Goal: Task Accomplishment & Management: Manage account settings

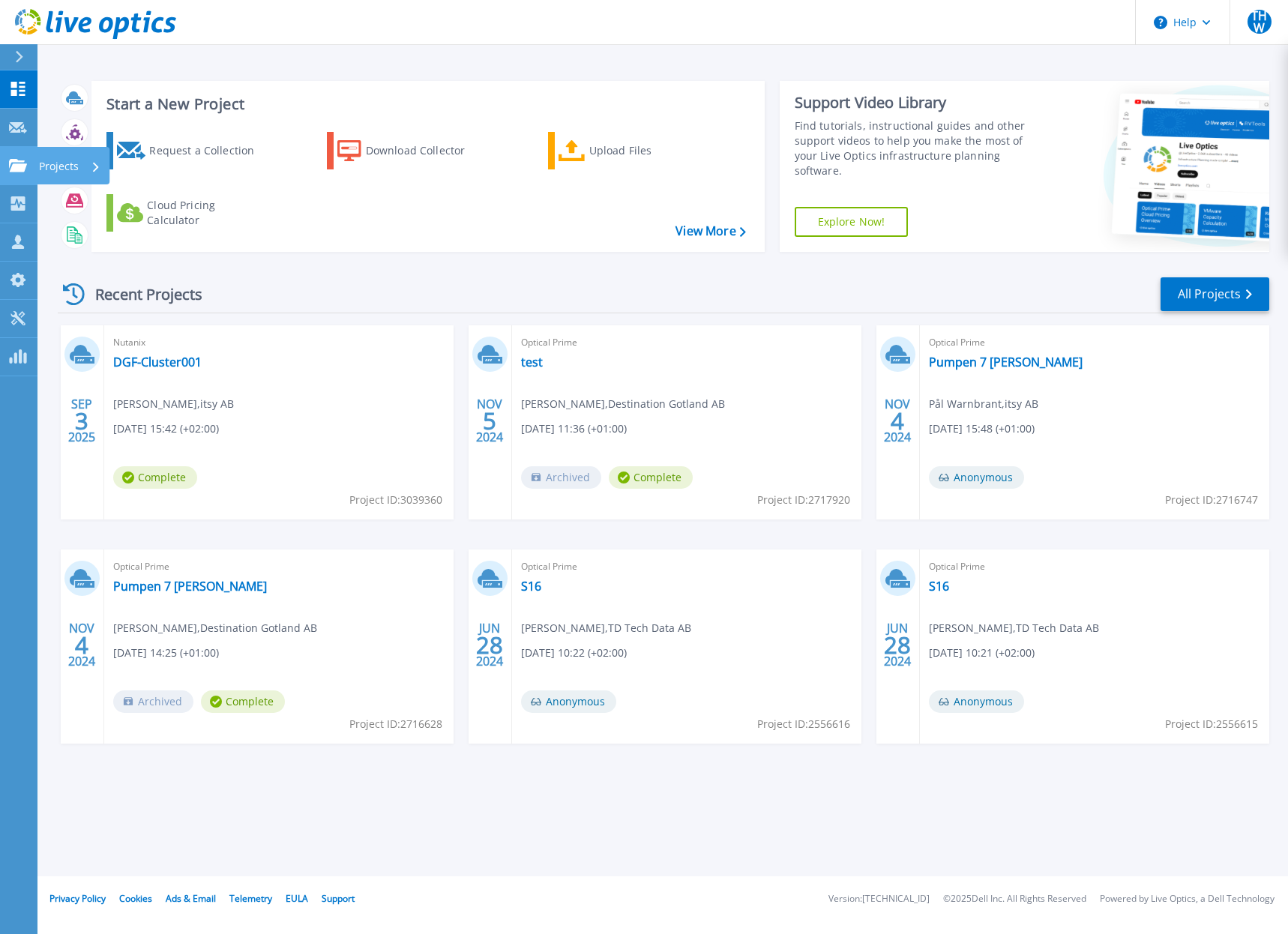
click at [14, 158] on link "Projects Projects" at bounding box center [19, 165] width 37 height 38
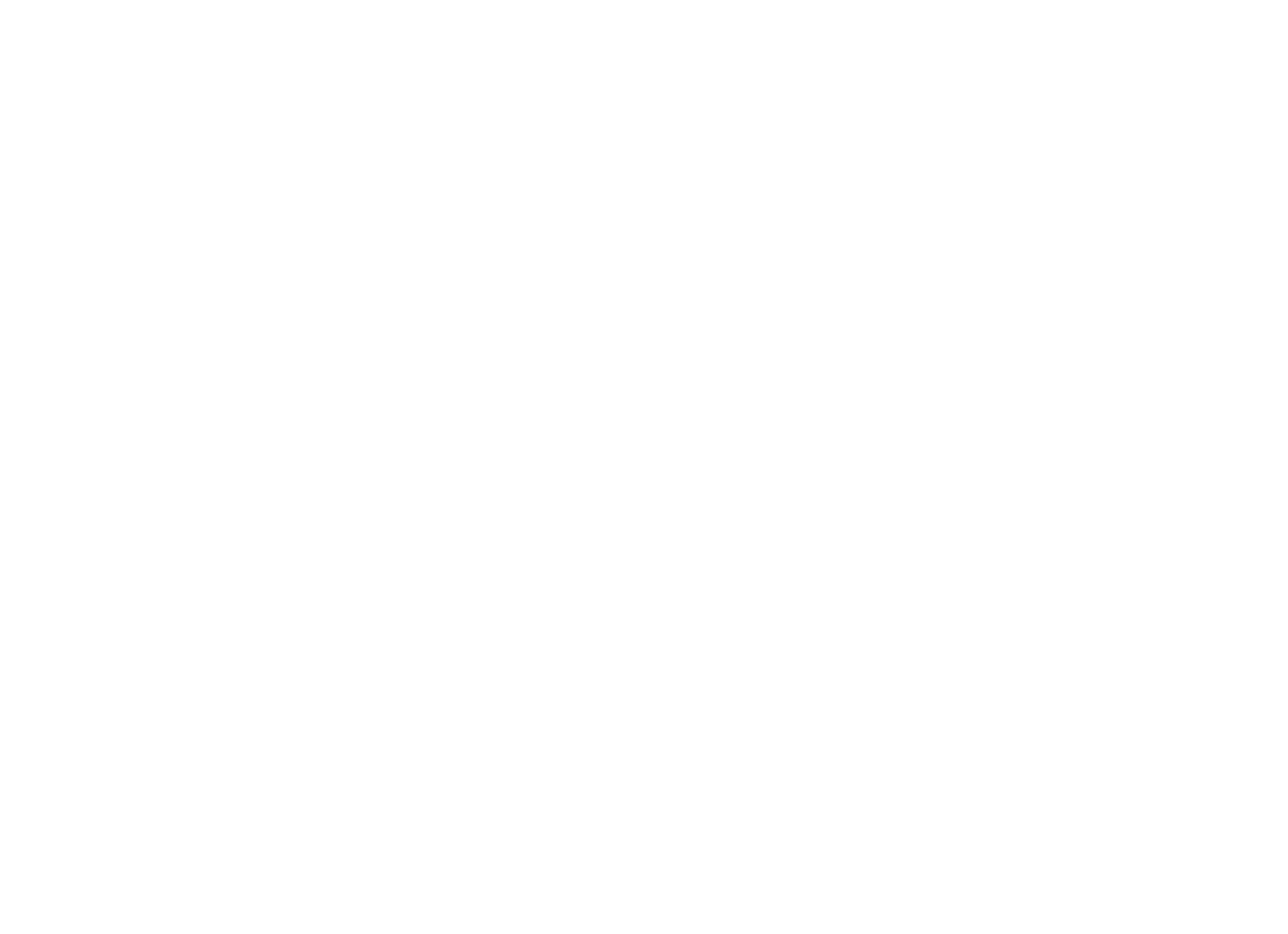
click at [69, 0] on html at bounding box center [644, 0] width 1288 height 0
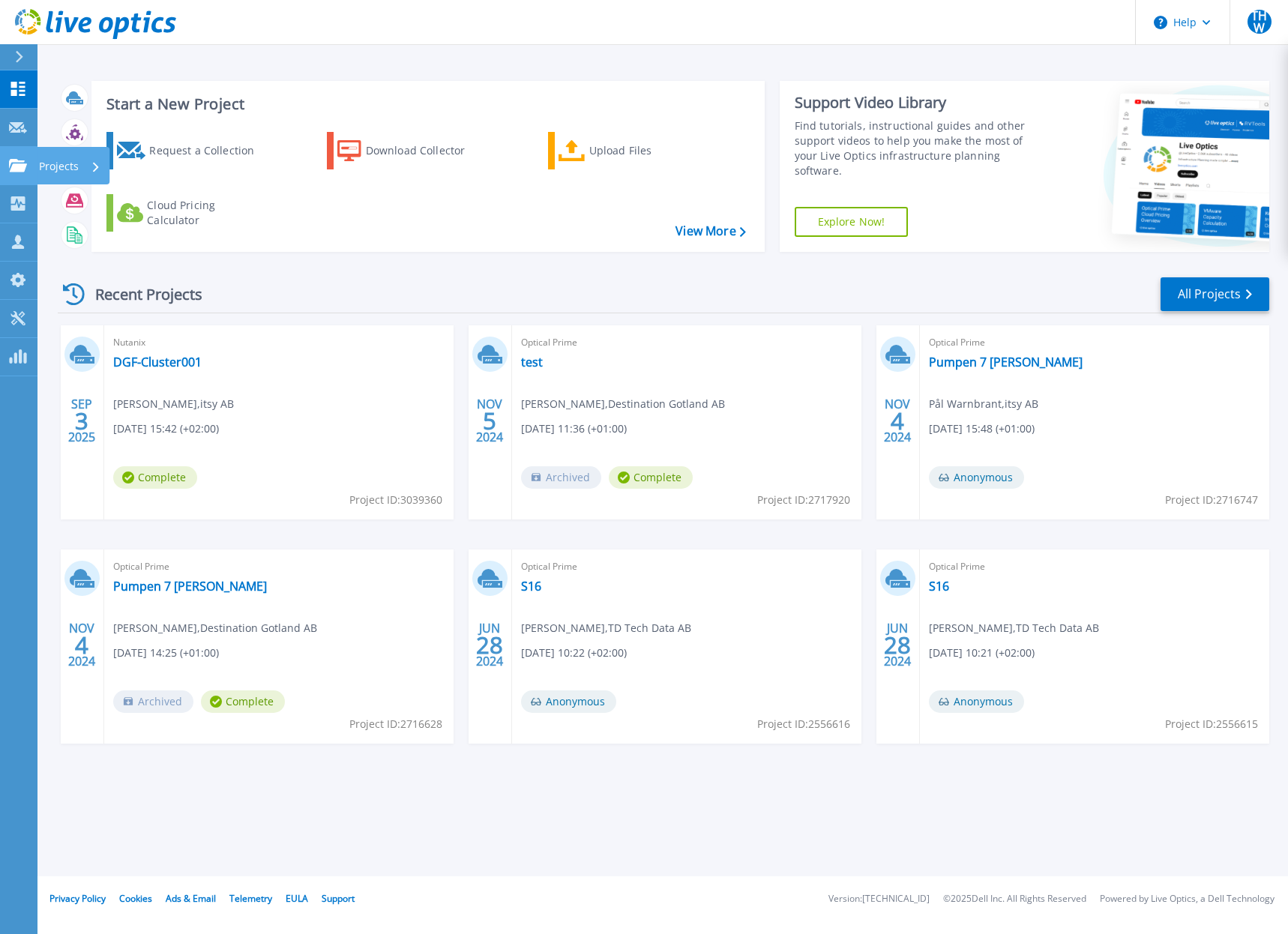
click at [0, 166] on link "Projects Projects" at bounding box center [19, 165] width 37 height 38
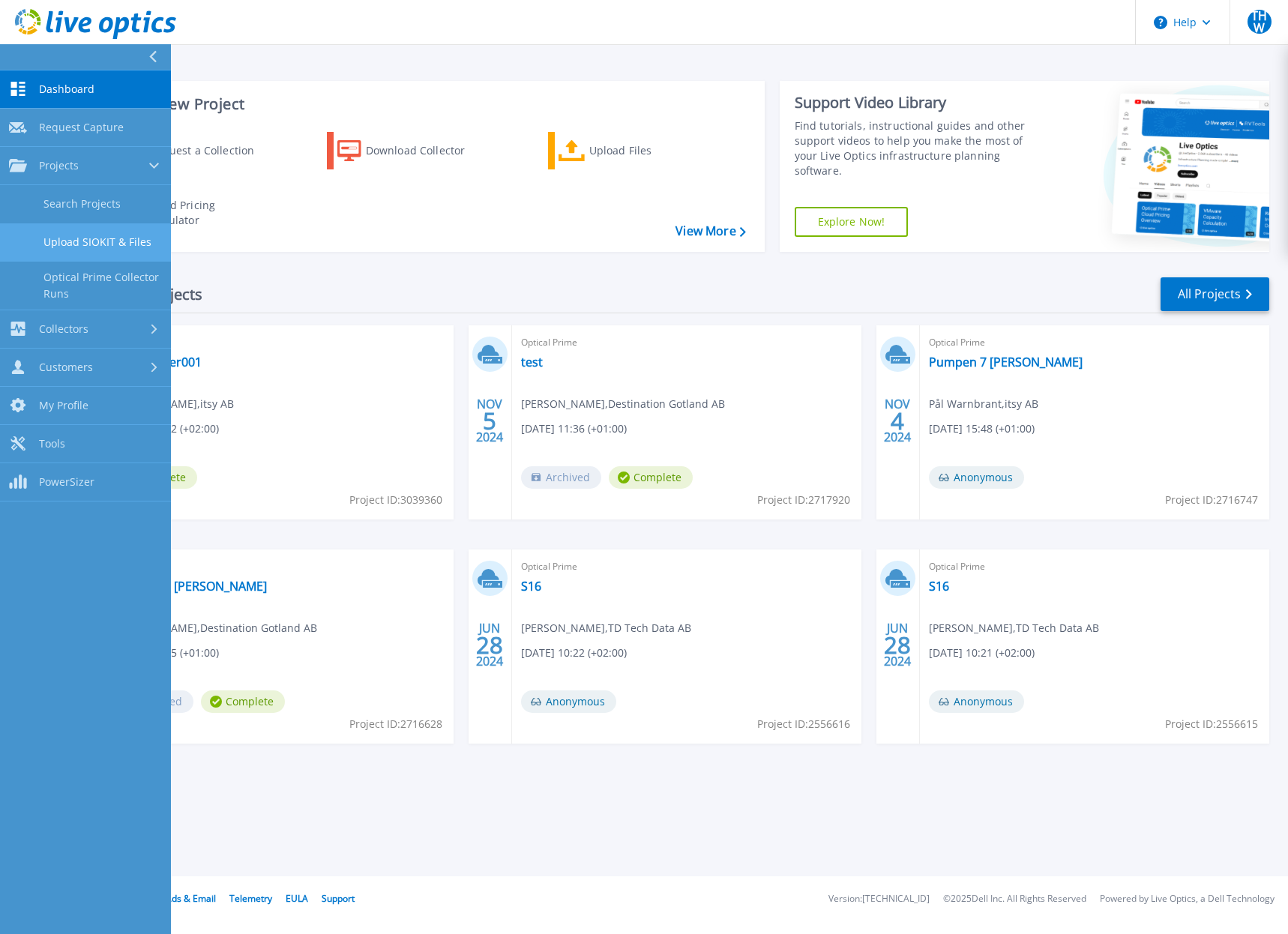
click at [86, 236] on link "Upload SIOKIT & Files" at bounding box center [86, 242] width 171 height 38
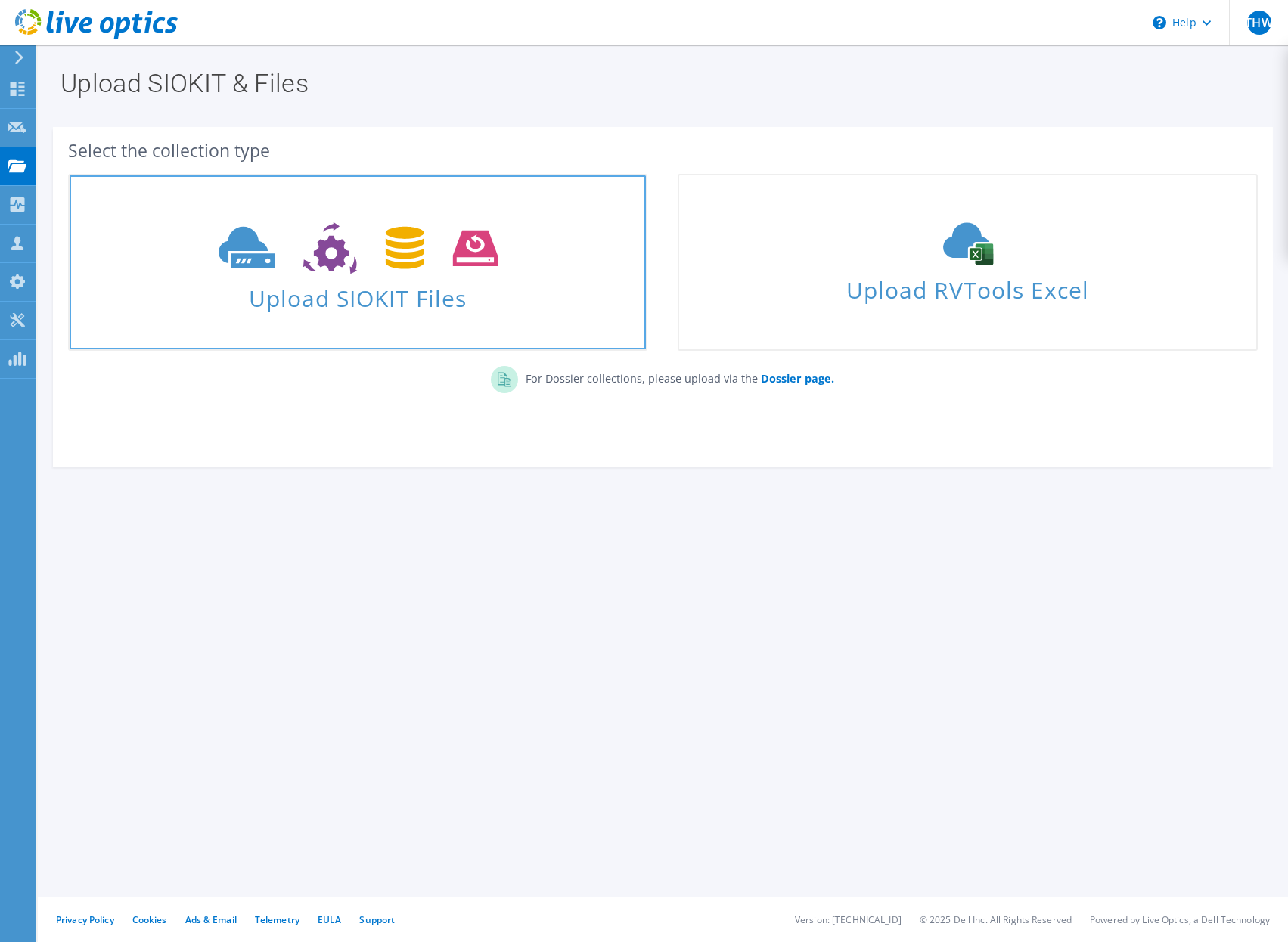
click at [383, 270] on icon at bounding box center [358, 248] width 279 height 52
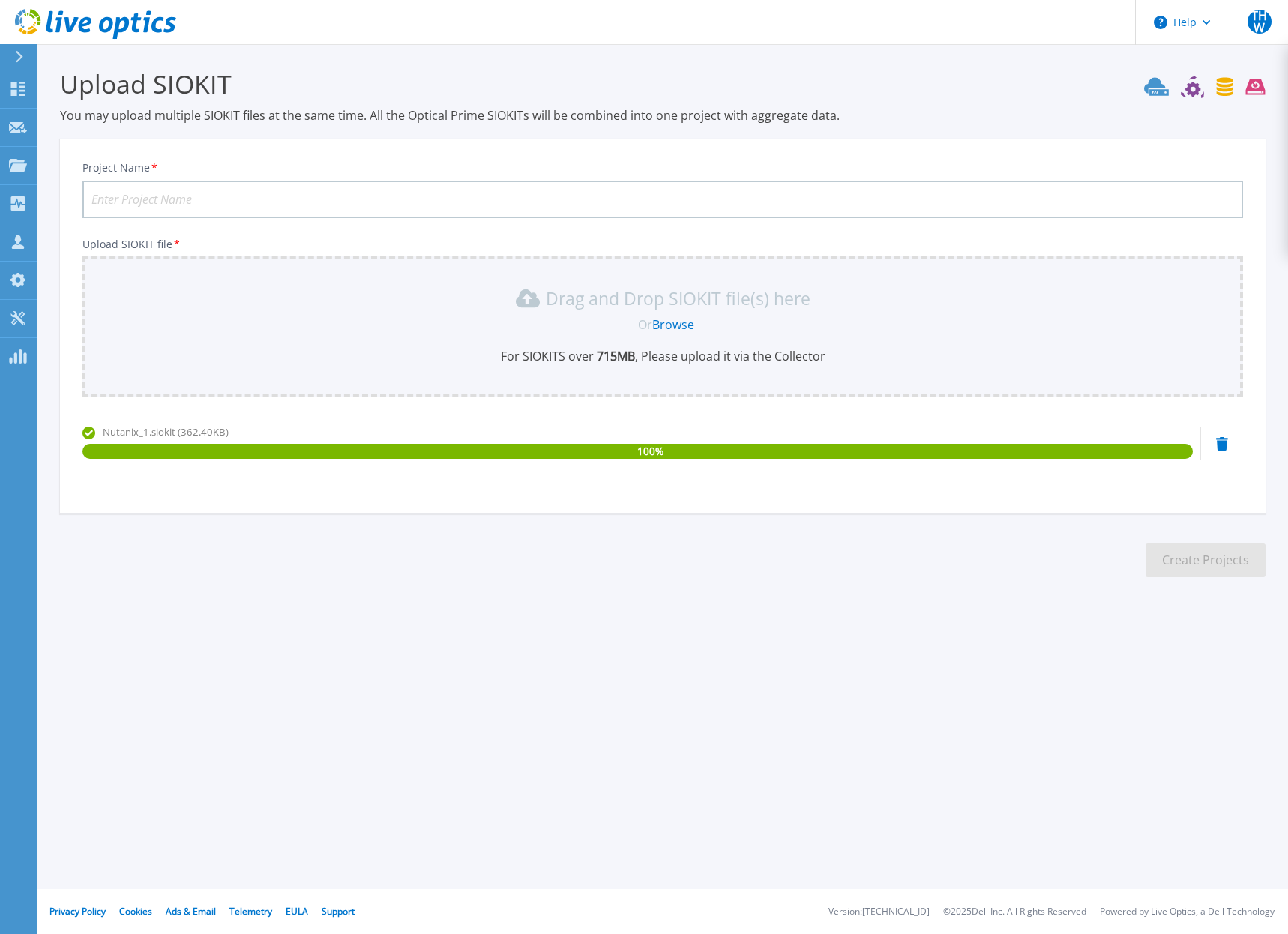
click at [242, 184] on input "Project Name *" at bounding box center [663, 199] width 1161 height 37
type input "[PERSON_NAME]"
click at [1216, 558] on button "Create Projects" at bounding box center [1205, 561] width 120 height 34
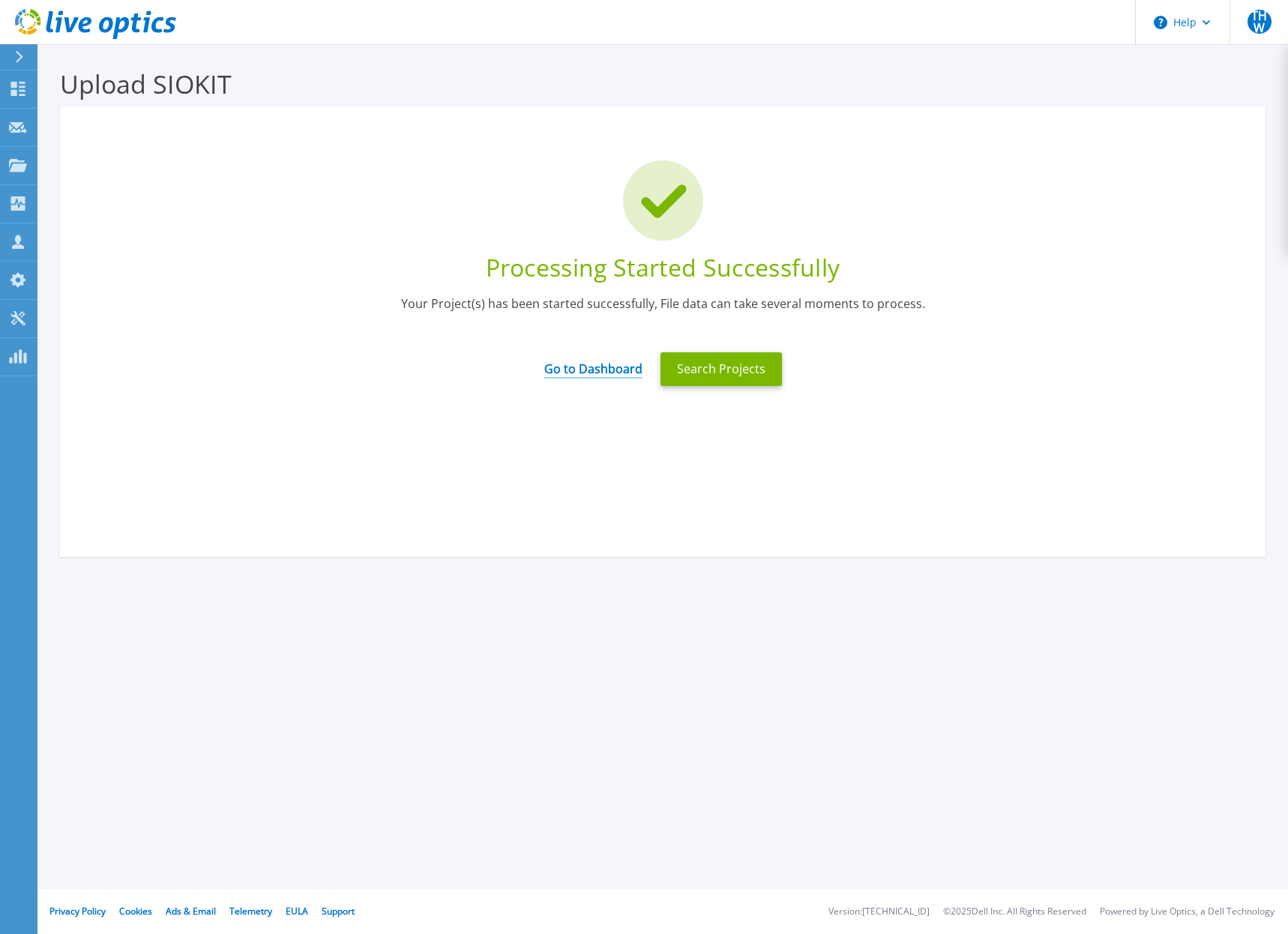
click at [597, 370] on link "Go to Dashboard" at bounding box center [594, 364] width 98 height 29
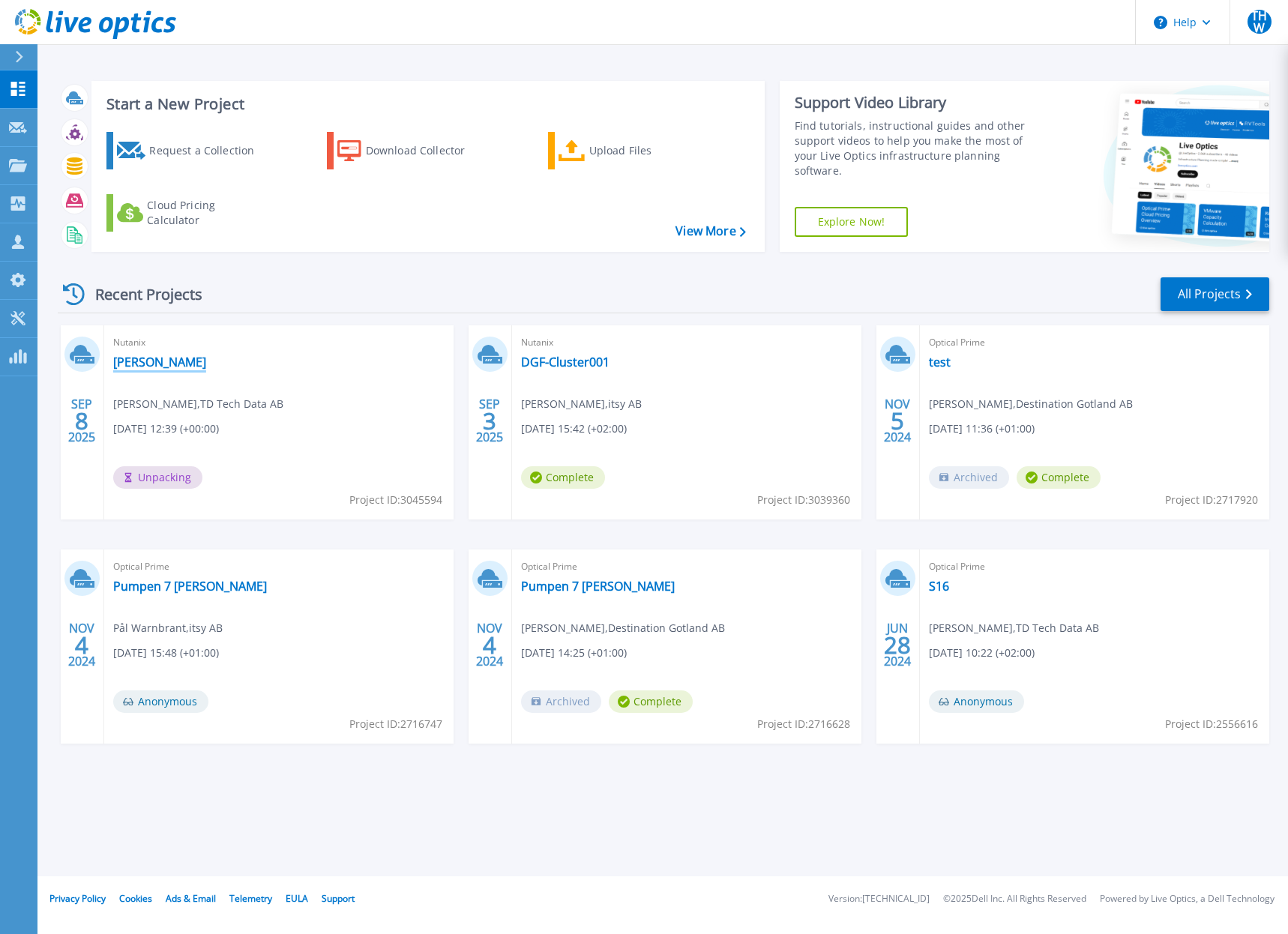
click at [140, 363] on link "[PERSON_NAME]" at bounding box center [160, 362] width 93 height 15
click at [133, 365] on link "Linus - Itsy" at bounding box center [160, 362] width 93 height 15
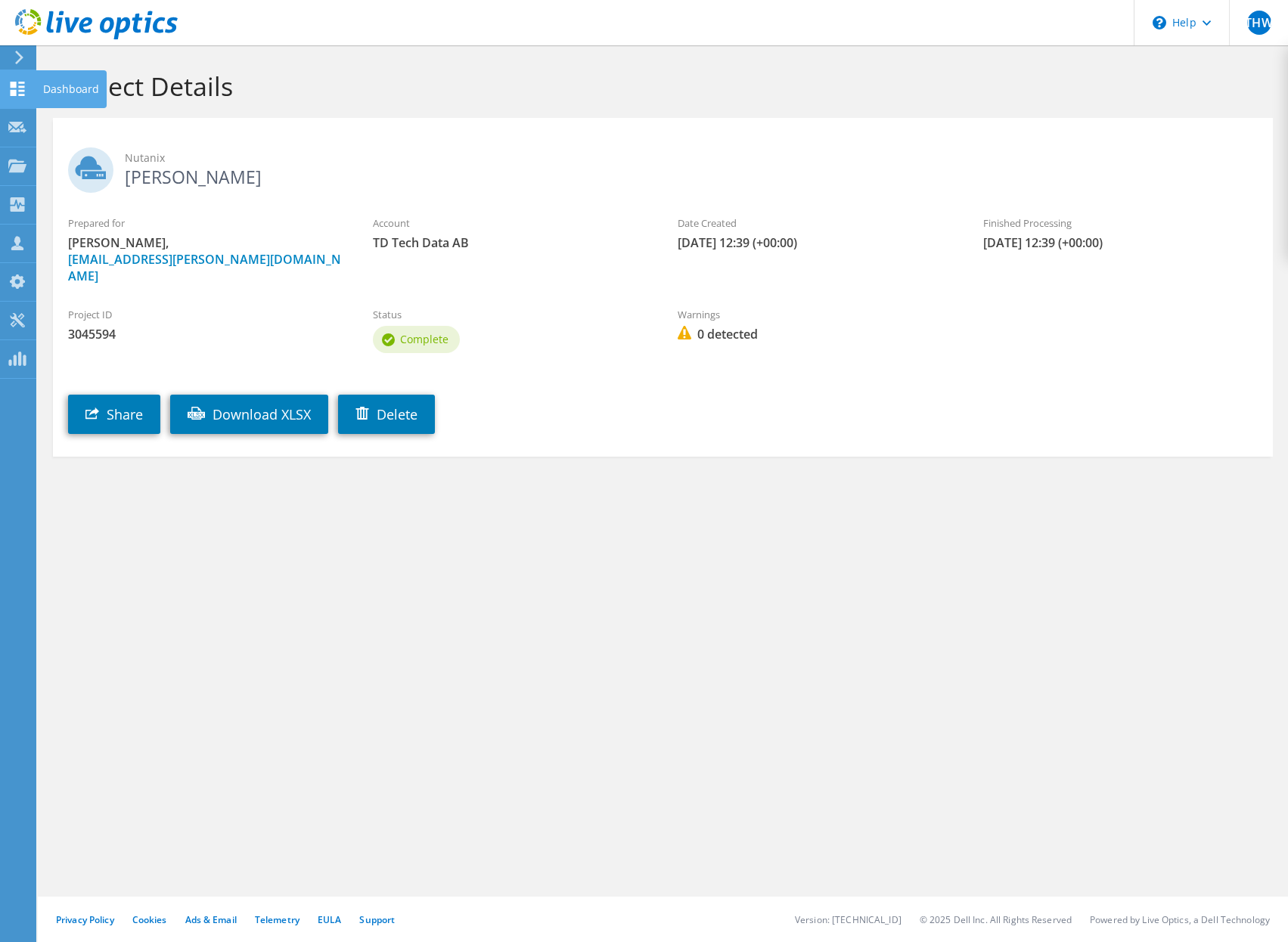
click at [17, 86] on icon at bounding box center [17, 88] width 18 height 15
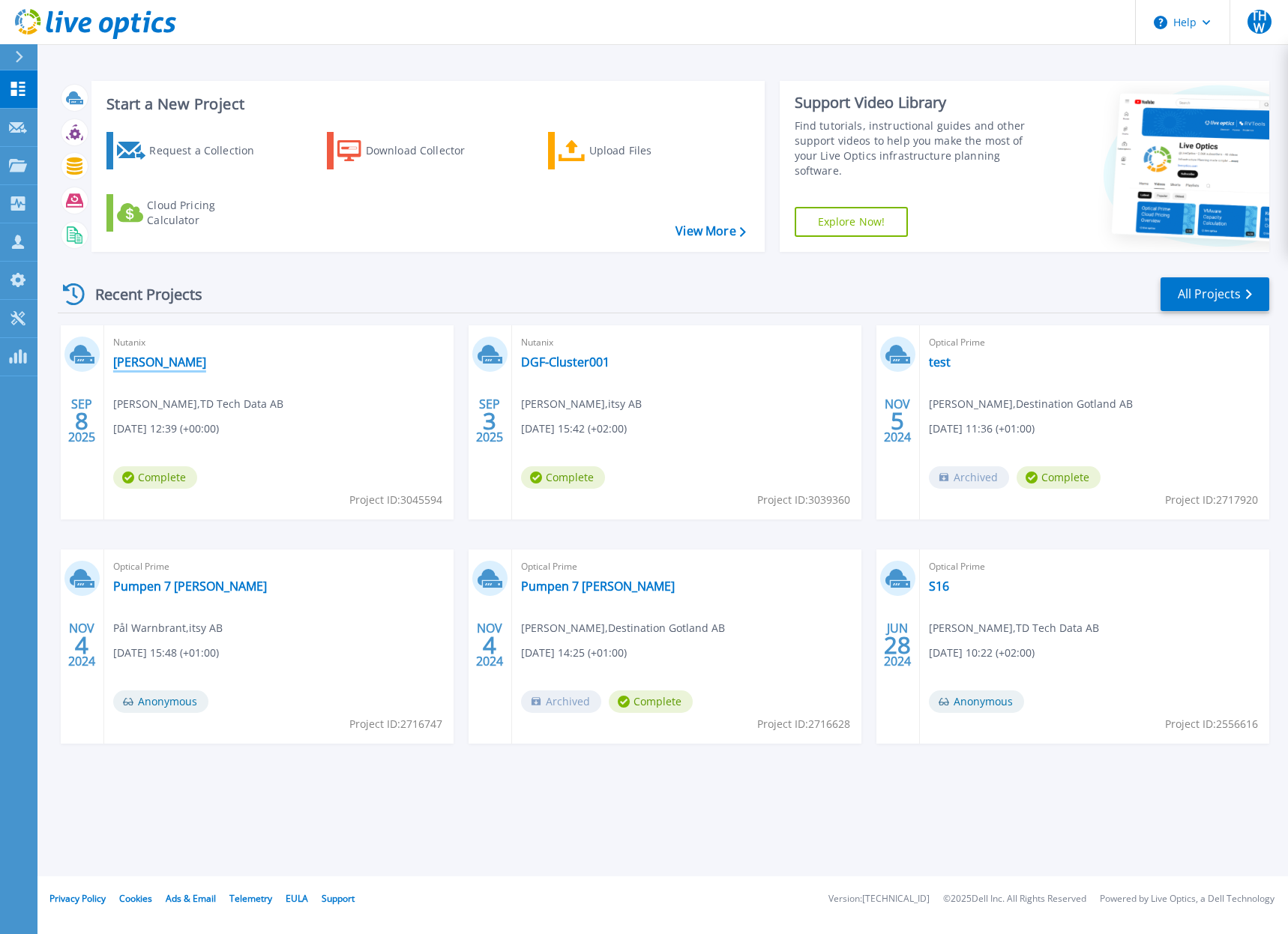
click at [132, 366] on link "[PERSON_NAME]" at bounding box center [160, 362] width 93 height 15
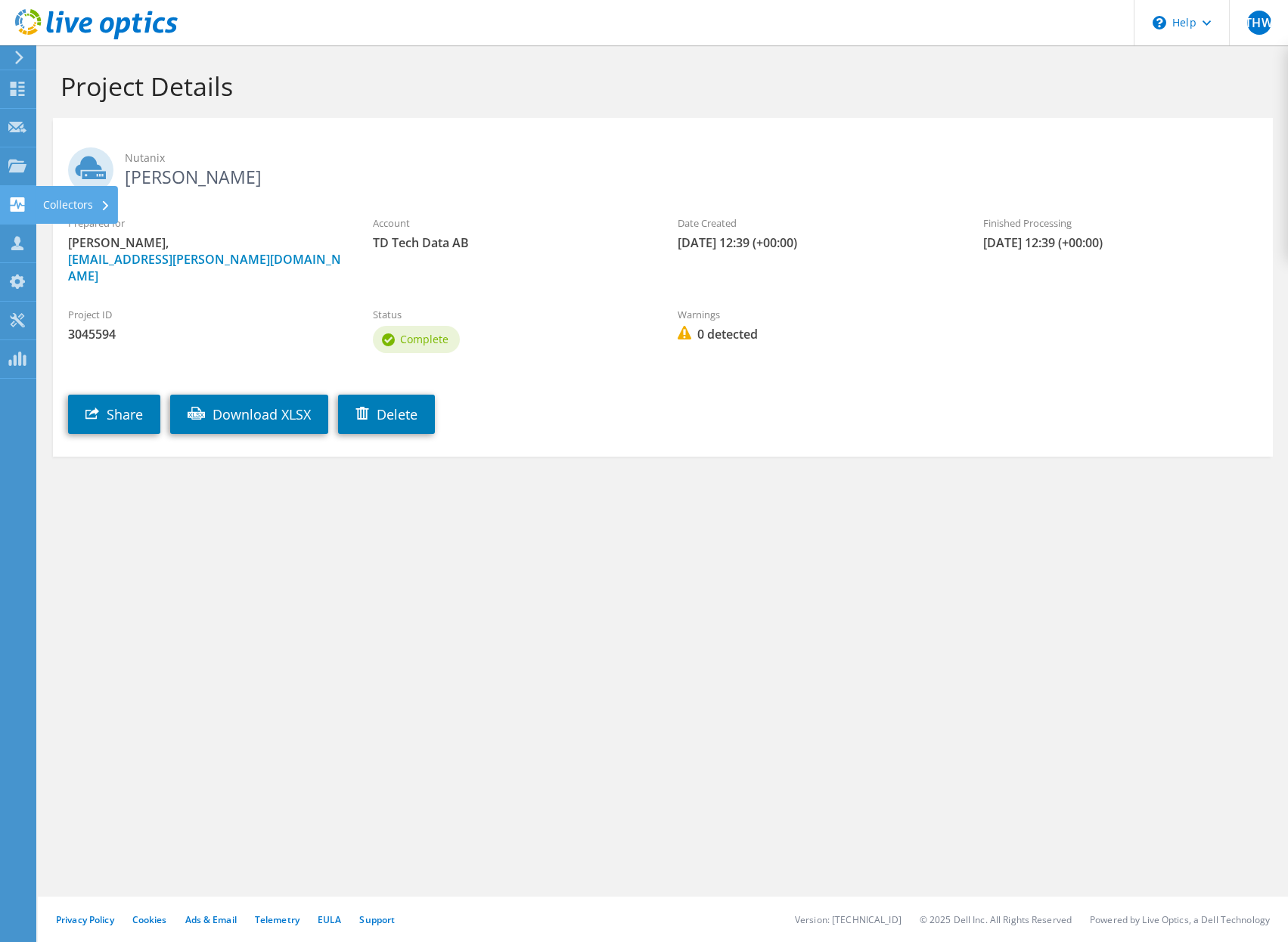
click at [15, 206] on use at bounding box center [17, 204] width 15 height 15
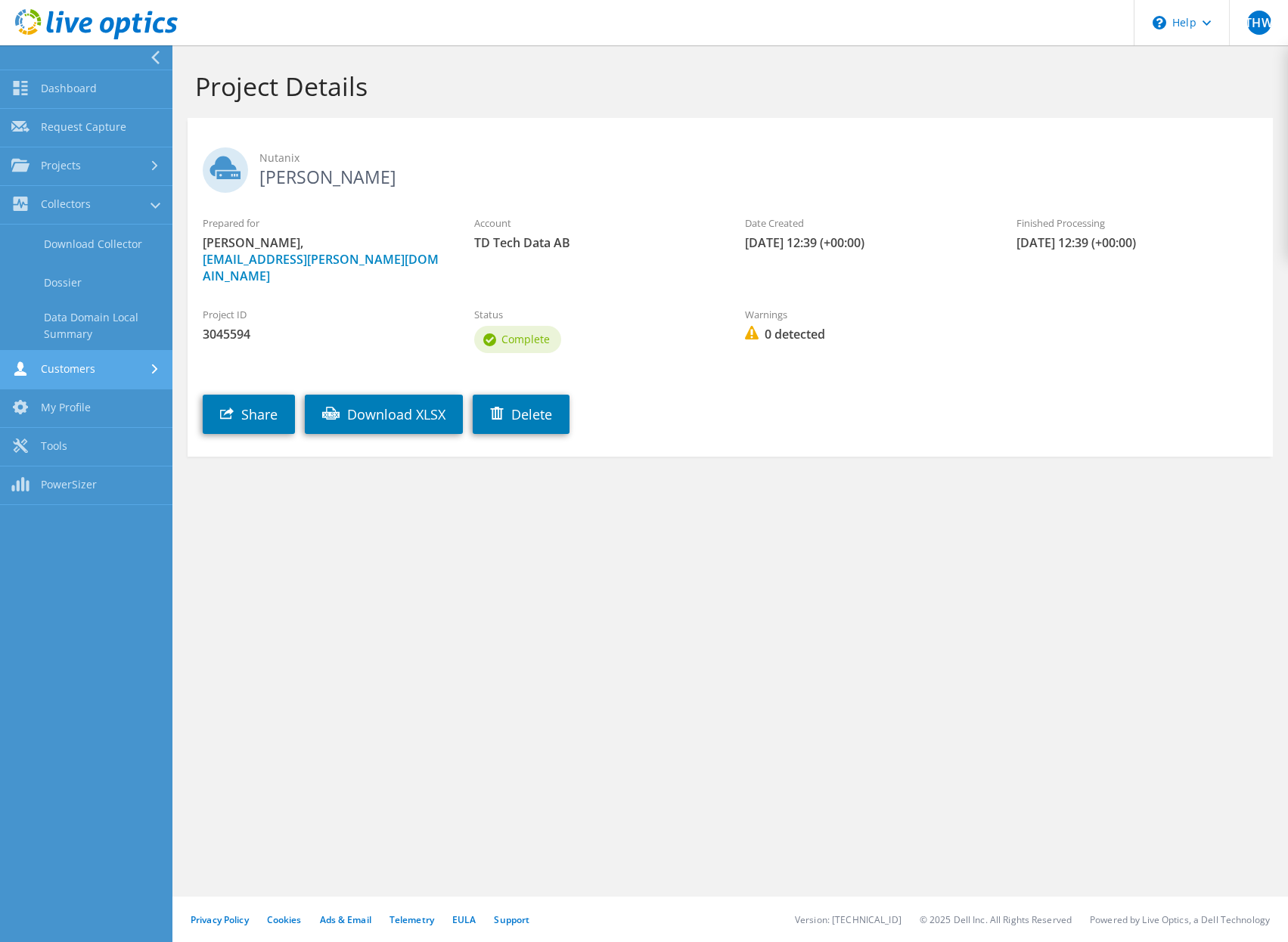
click at [24, 370] on icon at bounding box center [20, 368] width 18 height 15
click at [35, 401] on link "Tools" at bounding box center [86, 399] width 173 height 39
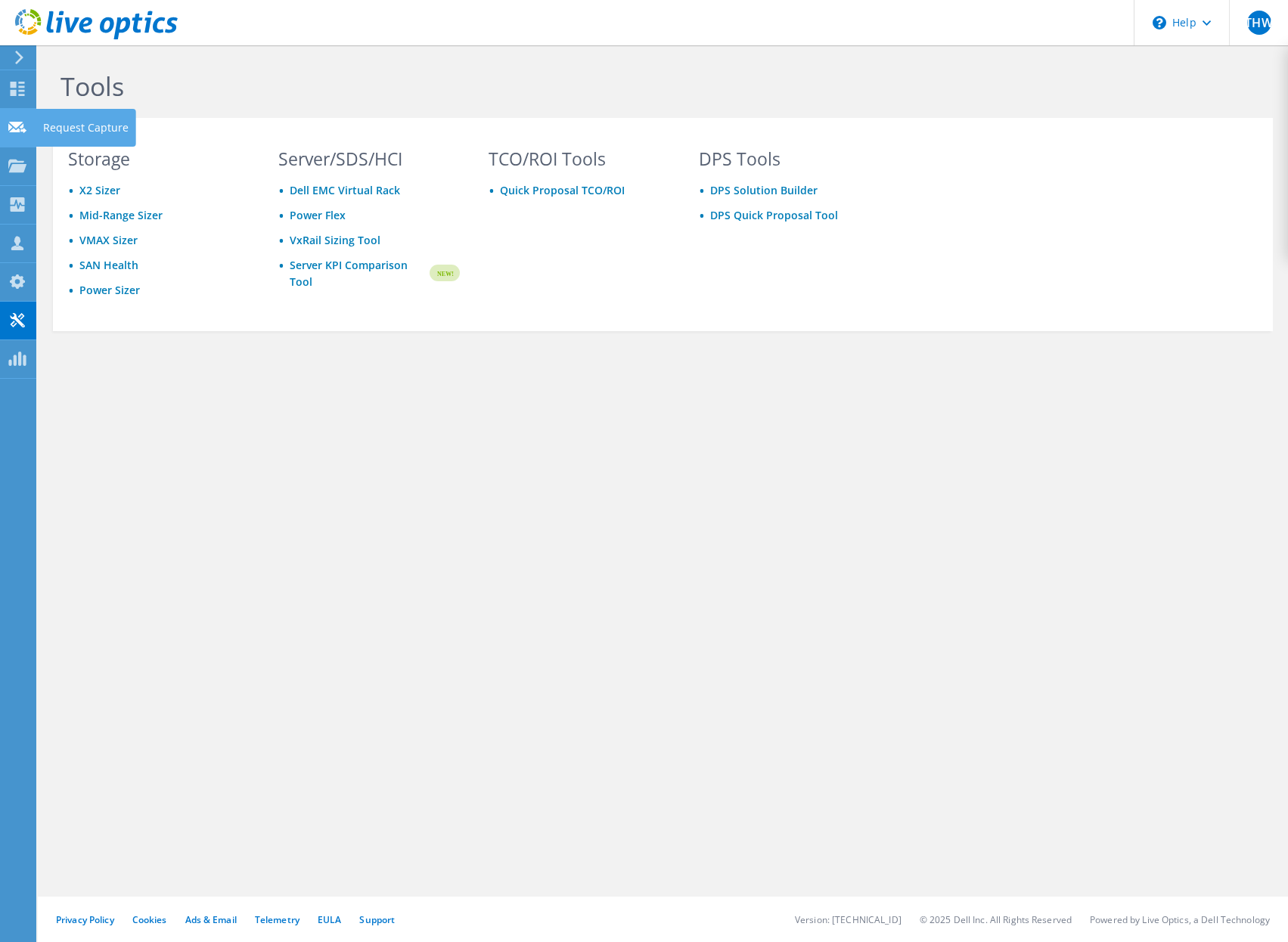
click at [15, 131] on use at bounding box center [17, 126] width 18 height 11
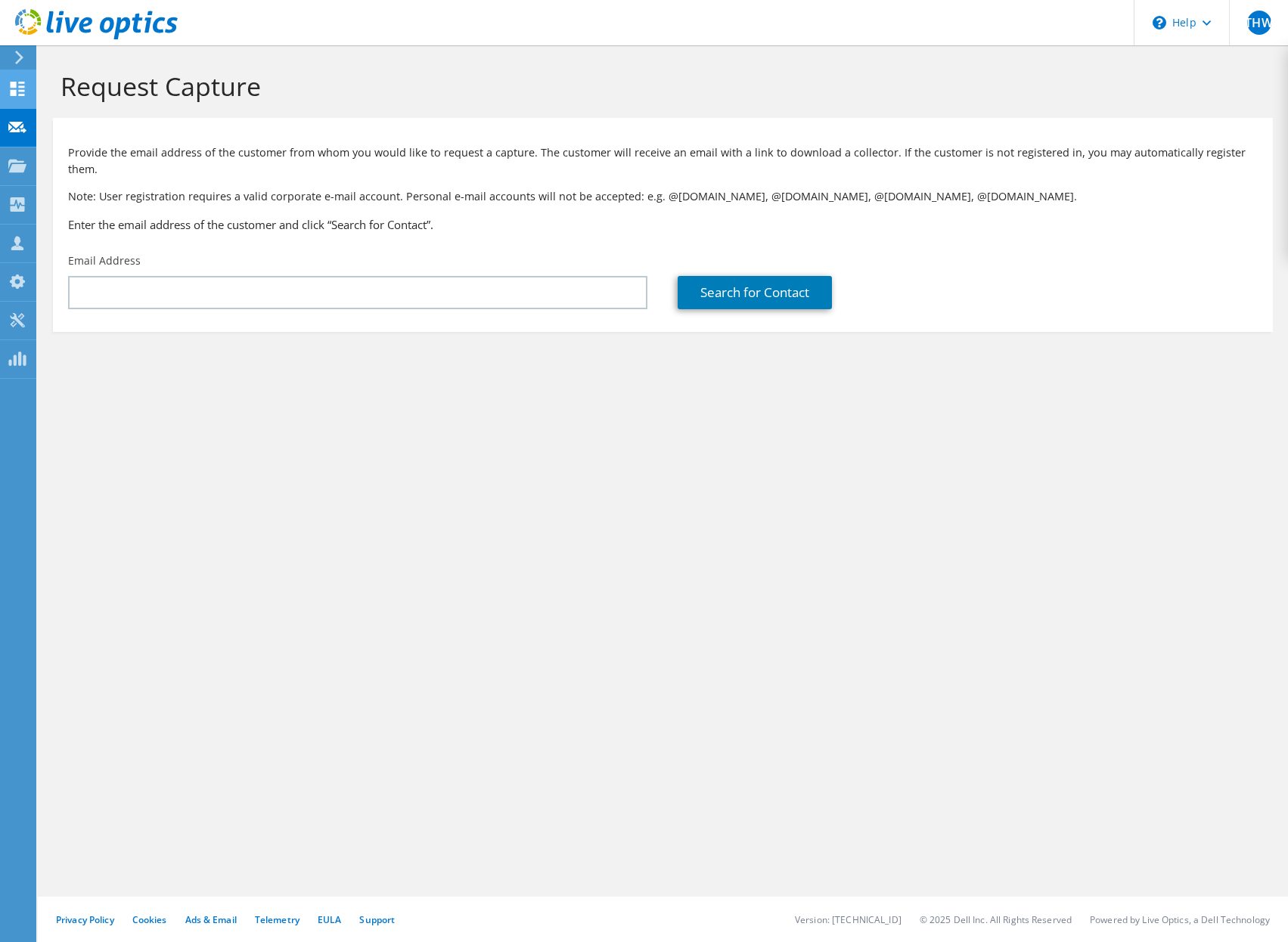
click at [17, 94] on icon at bounding box center [17, 88] width 18 height 15
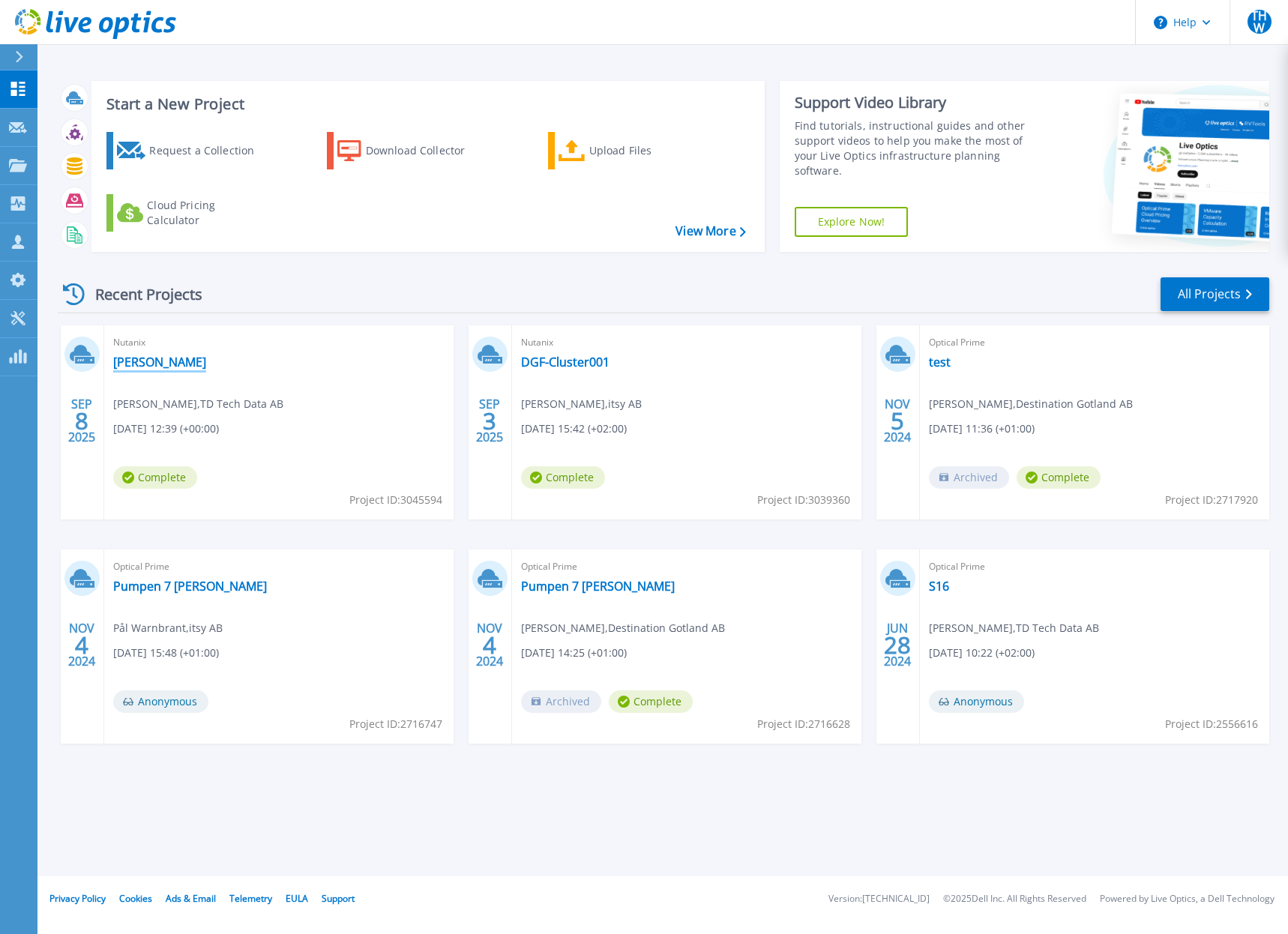
click at [152, 361] on link "[PERSON_NAME]" at bounding box center [160, 362] width 93 height 15
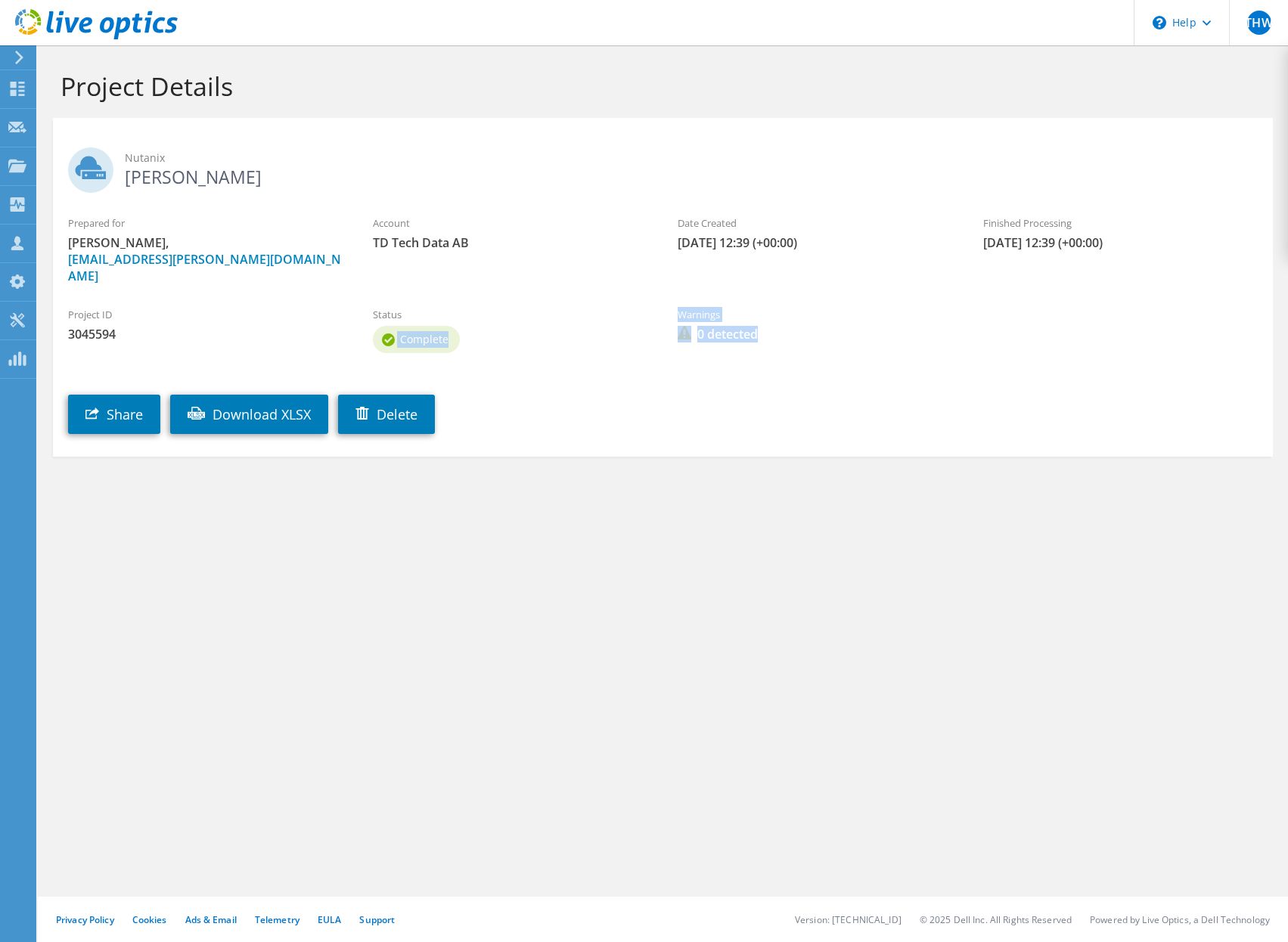
drag, startPoint x: 765, startPoint y: 312, endPoint x: 478, endPoint y: 277, distance: 289.1
click at [478, 292] on div "Project ID 3045594 Status Complete Warnings 0 detected" at bounding box center [663, 328] width 1220 height 73
click at [613, 366] on div "Share Download XLSX Delete" at bounding box center [678, 403] width 1250 height 77
click at [697, 326] on span "0 detected" at bounding box center [815, 334] width 275 height 16
drag, startPoint x: 657, startPoint y: 289, endPoint x: 745, endPoint y: 324, distance: 94.7
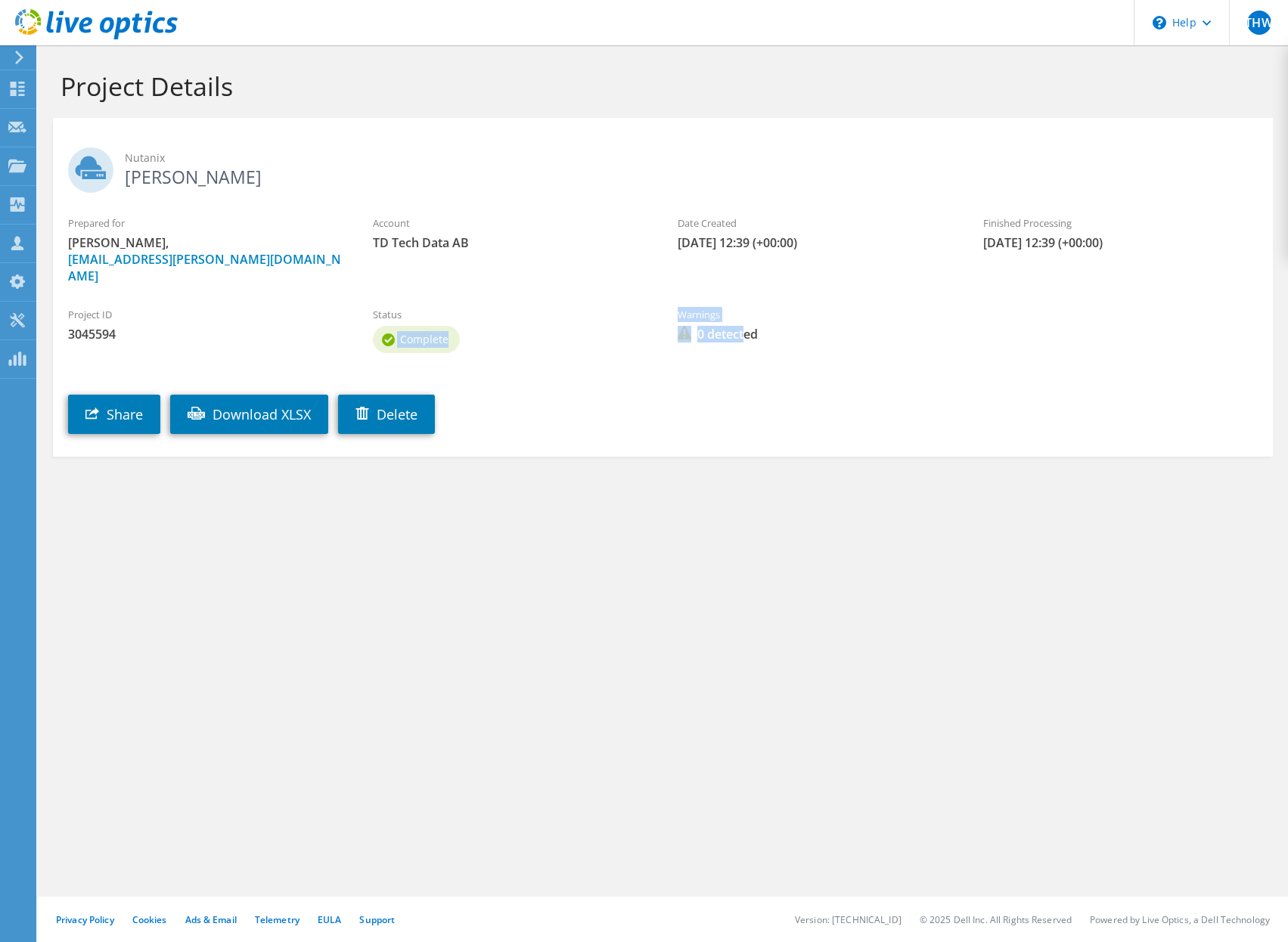
click at [745, 324] on div "Project ID 3045594 Status Complete Warnings 0 detected" at bounding box center [663, 328] width 1220 height 73
click at [823, 332] on div "Warnings 0 detected" at bounding box center [815, 324] width 305 height 50
drag, startPoint x: 769, startPoint y: 319, endPoint x: 633, endPoint y: 289, distance: 139.3
click at [633, 292] on div "Project ID 3045594 Status Complete Warnings 0 detected" at bounding box center [663, 328] width 1220 height 73
click at [649, 343] on div "Status Complete" at bounding box center [510, 332] width 305 height 65
